Goal: Information Seeking & Learning: Learn about a topic

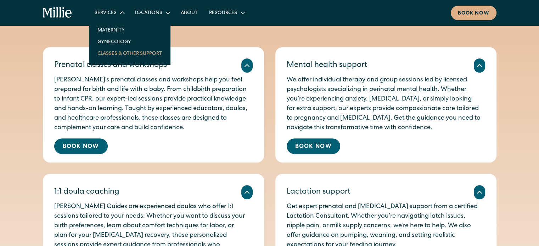
click at [114, 51] on link "Classes & Other Support" at bounding box center [130, 54] width 76 height 12
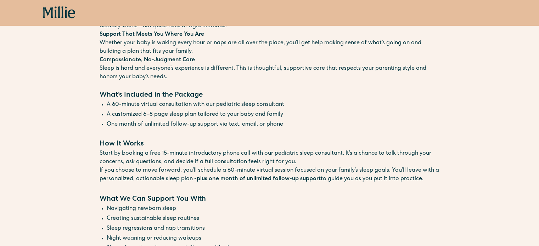
click at [313, 93] on h5 "What’s Included in the Package" at bounding box center [270, 95] width 340 height 11
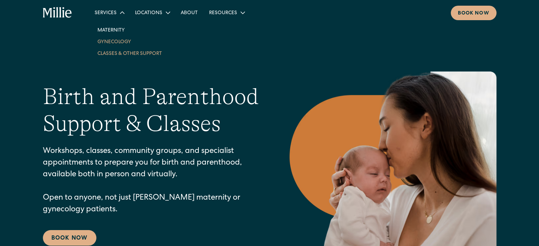
click at [117, 44] on link "Gynecology" at bounding box center [130, 42] width 76 height 12
